Goal: Information Seeking & Learning: Learn about a topic

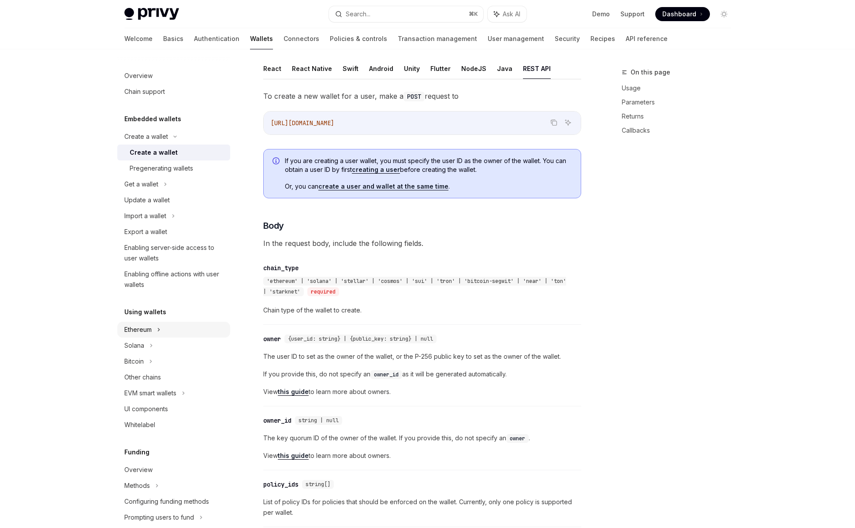
click at [149, 142] on div "Ethereum" at bounding box center [146, 136] width 44 height 11
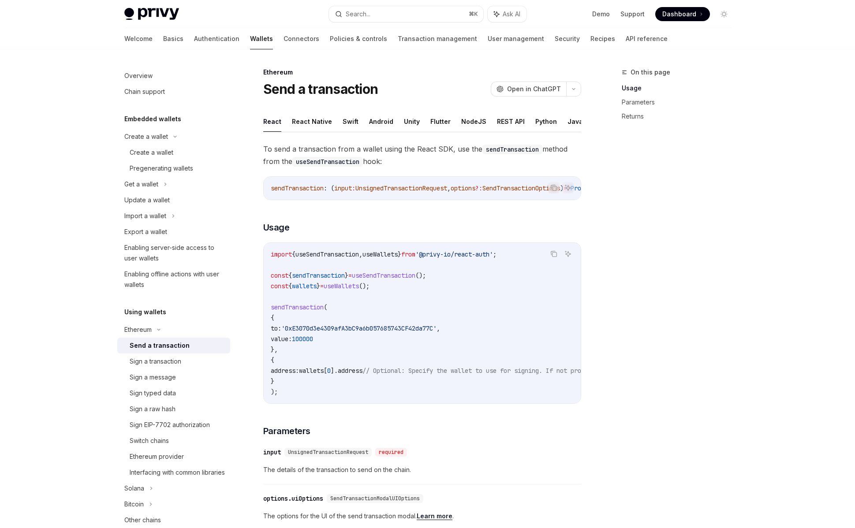
click at [172, 8] on img at bounding box center [151, 14] width 55 height 12
type textarea "*"
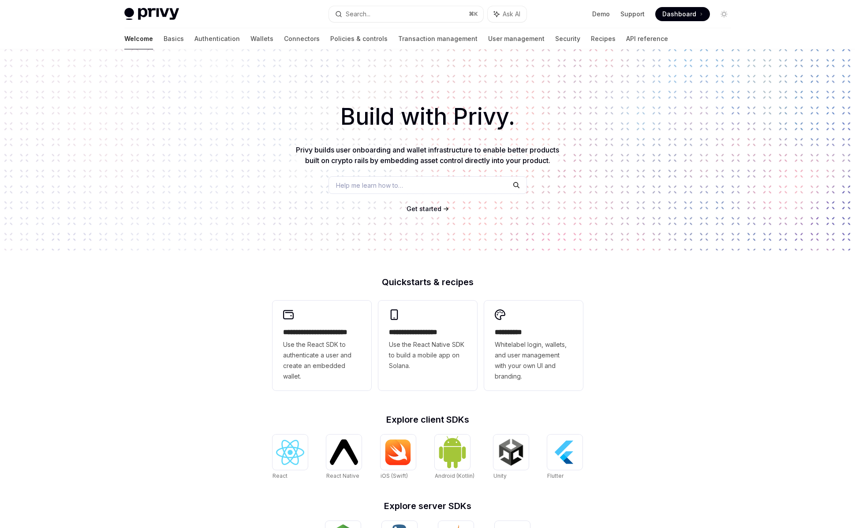
click at [668, 15] on span "Dashboard" at bounding box center [679, 14] width 34 height 9
